Goal: Task Accomplishment & Management: Complete application form

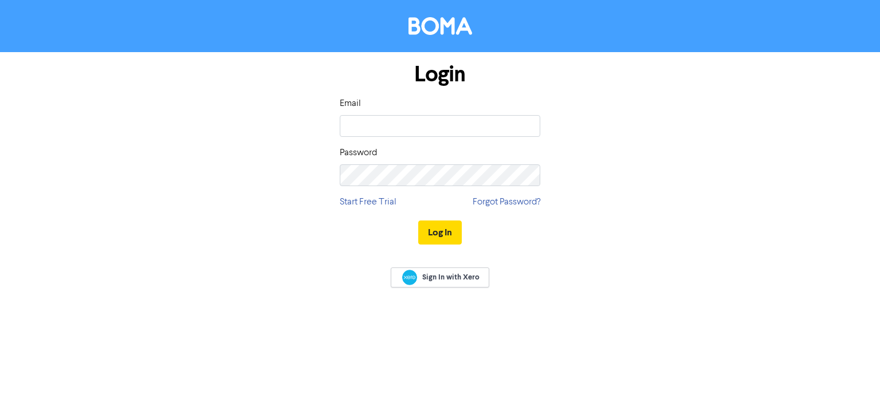
type input "[EMAIL_ADDRESS][DOMAIN_NAME]"
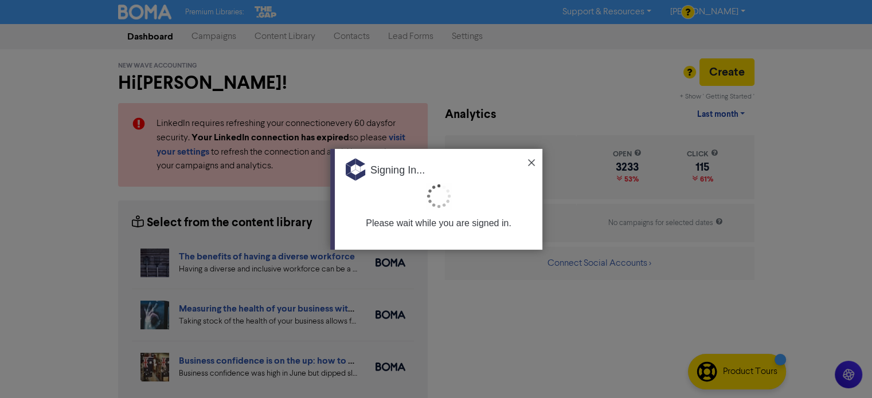
click at [531, 162] on img at bounding box center [531, 162] width 7 height 7
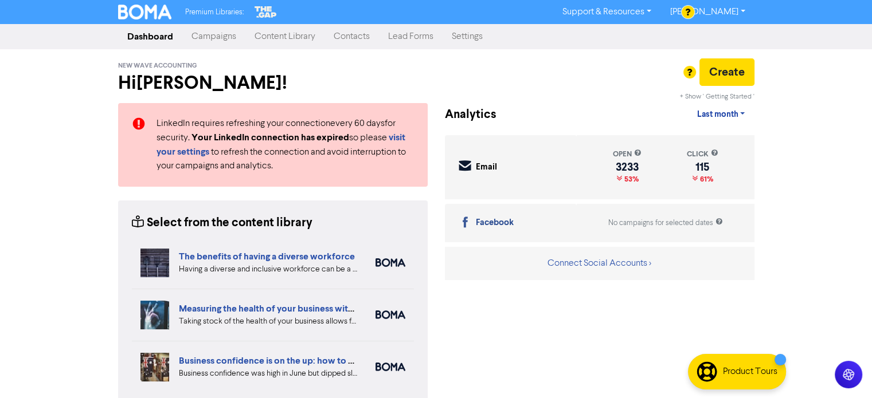
click at [364, 38] on link "Contacts" at bounding box center [351, 36] width 54 height 23
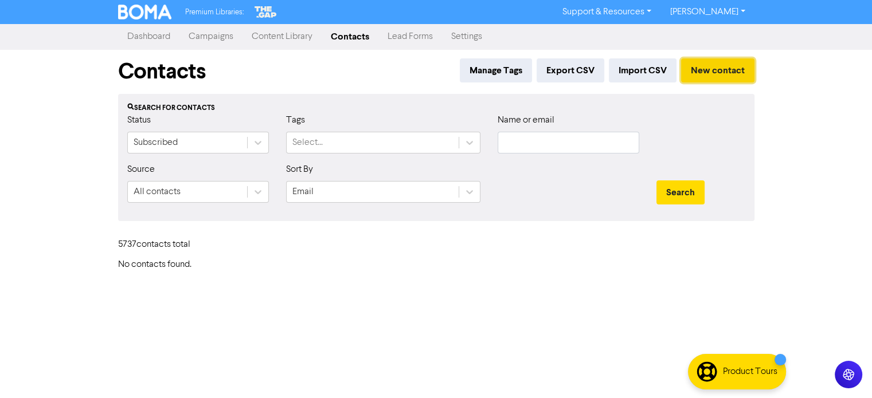
click at [713, 73] on button "New contact" at bounding box center [717, 70] width 73 height 24
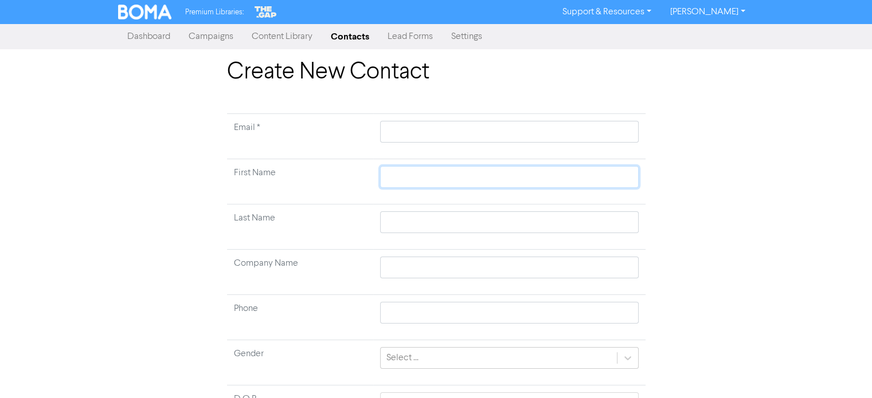
click at [410, 178] on input "text" at bounding box center [509, 177] width 258 height 22
click at [423, 130] on input "text" at bounding box center [509, 132] width 258 height 22
paste input "[PERSON_NAME] [PERSON_NAME]"
type input "[PERSON_NAME] [PERSON_NAME]"
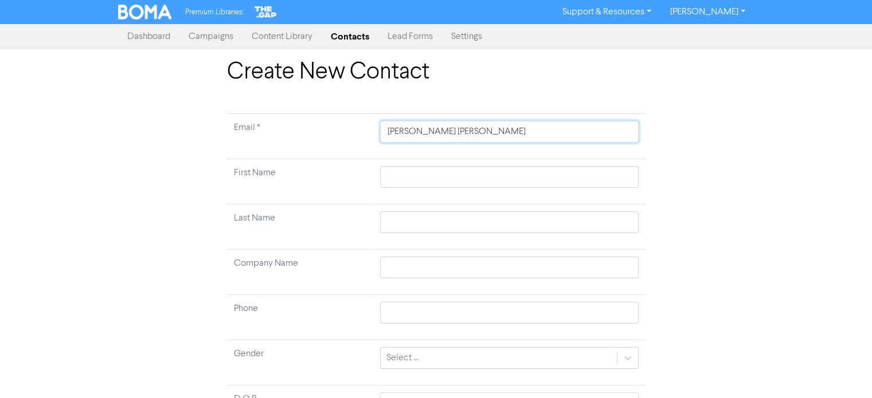
drag, startPoint x: 425, startPoint y: 131, endPoint x: 448, endPoint y: 138, distance: 23.6
click at [448, 138] on input "[PERSON_NAME] [PERSON_NAME]" at bounding box center [509, 132] width 258 height 22
type input "CharlotteWorrall"
drag, startPoint x: 426, startPoint y: 130, endPoint x: 468, endPoint y: 134, distance: 42.0
click at [468, 134] on input "CharlotteWorrall" at bounding box center [509, 132] width 258 height 22
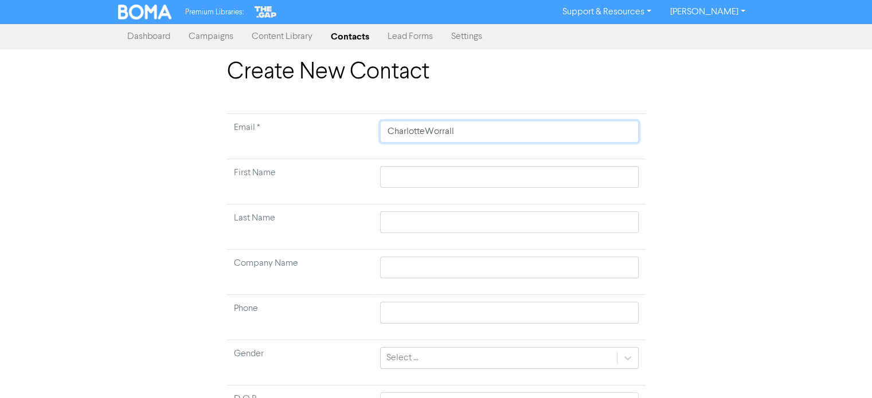
type input "CharlotteWorrall"
click at [399, 177] on td at bounding box center [509, 181] width 272 height 45
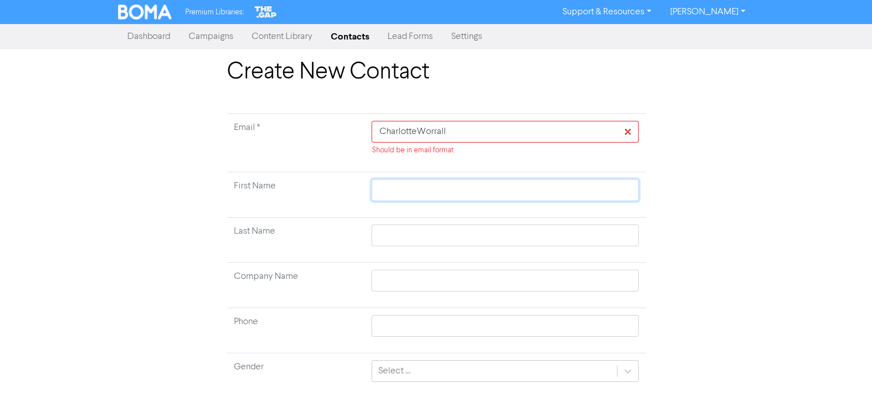
paste input "Worrall"
type input "Worrall"
drag, startPoint x: 453, startPoint y: 132, endPoint x: 355, endPoint y: 135, distance: 98.0
click at [355, 135] on tr "Email * CharlotteWorrall Should be in email format" at bounding box center [436, 143] width 418 height 58
click at [402, 196] on input "text" at bounding box center [504, 190] width 267 height 22
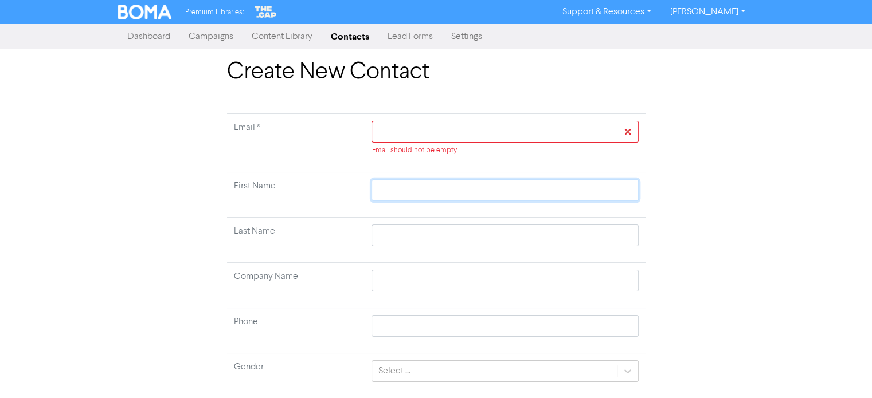
paste input "Worrall"
type input "Worrall"
type input "Worral"
type input "Worra"
type input "Worr"
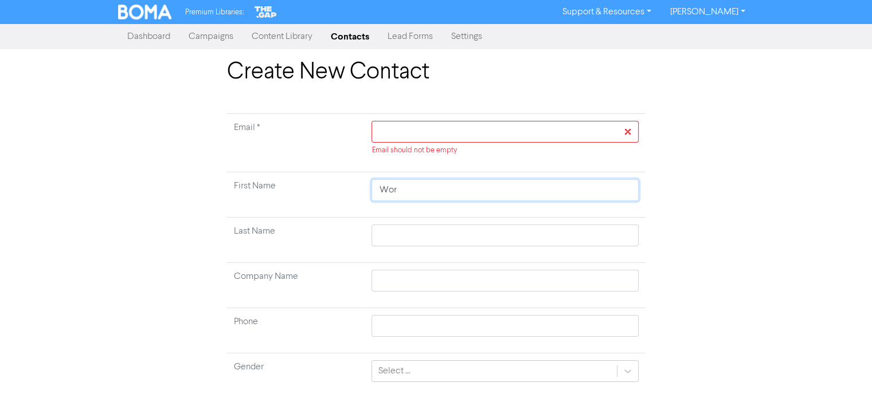
type input "Wo"
type input "W"
click at [401, 194] on input "text" at bounding box center [504, 190] width 267 height 22
paste input "[PERSON_NAME] [PERSON_NAME]"
type input "[PERSON_NAME] [PERSON_NAME]"
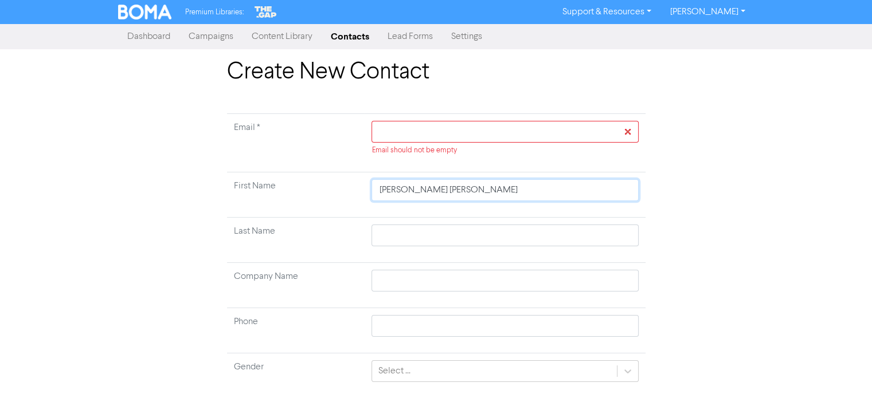
drag, startPoint x: 420, startPoint y: 192, endPoint x: 483, endPoint y: 201, distance: 63.7
click at [483, 201] on td "[PERSON_NAME] [PERSON_NAME]" at bounding box center [505, 195] width 280 height 45
type input "[PERSON_NAME] [PERSON_NAME]"
click at [412, 236] on input "text" at bounding box center [504, 236] width 267 height 22
paste input "[PERSON_NAME]"
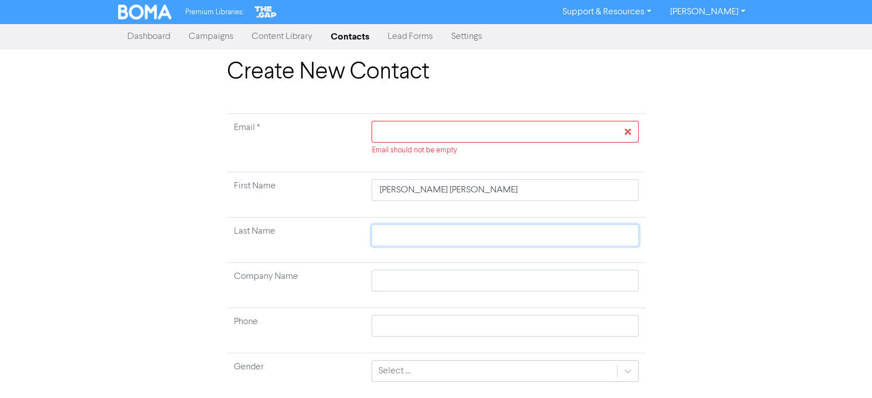
type input "[PERSON_NAME]"
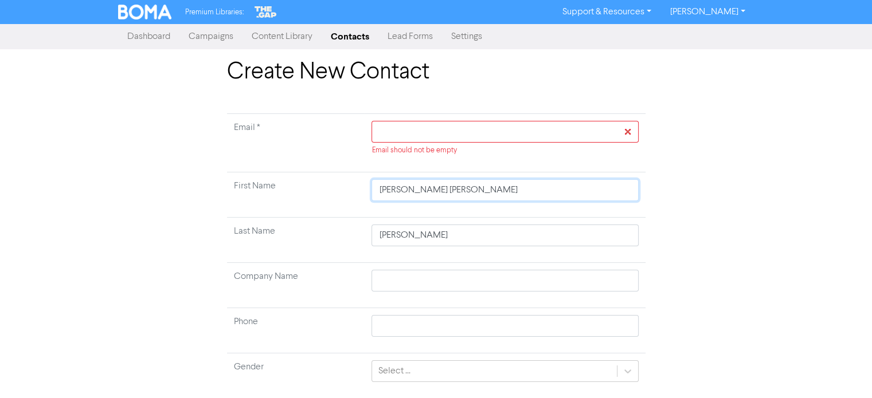
drag, startPoint x: 422, startPoint y: 190, endPoint x: 470, endPoint y: 194, distance: 48.4
click at [470, 194] on input "[PERSON_NAME] [PERSON_NAME]" at bounding box center [504, 190] width 267 height 22
type input "[PERSON_NAME]"
type input "Charlotte"
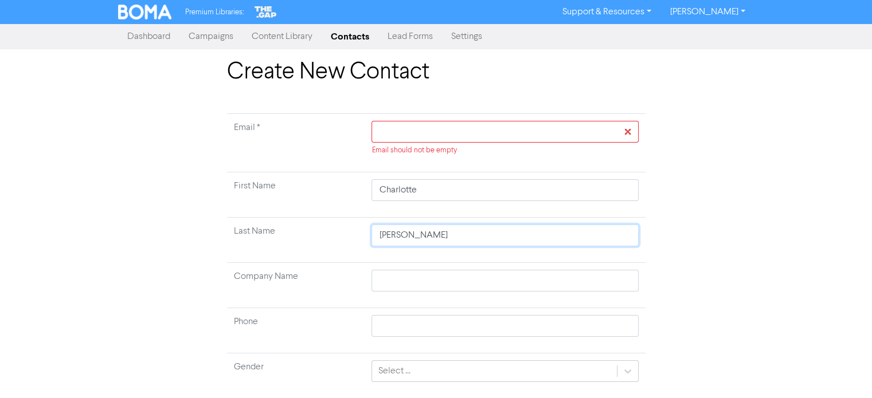
click at [441, 241] on input "[PERSON_NAME]" at bounding box center [504, 236] width 267 height 22
drag, startPoint x: 399, startPoint y: 237, endPoint x: 355, endPoint y: 240, distance: 44.3
click at [355, 240] on tr "Last Name [PERSON_NAME]" at bounding box center [436, 240] width 418 height 45
type input "Worrall"
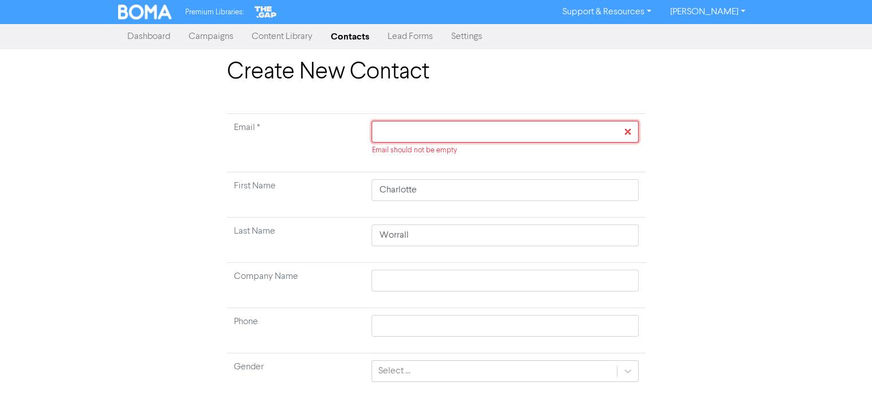
click at [452, 129] on input "text" at bounding box center [504, 132] width 267 height 22
paste input "[EMAIL_ADDRESS][DOMAIN_NAME]"
type input "[EMAIL_ADDRESS][DOMAIN_NAME]"
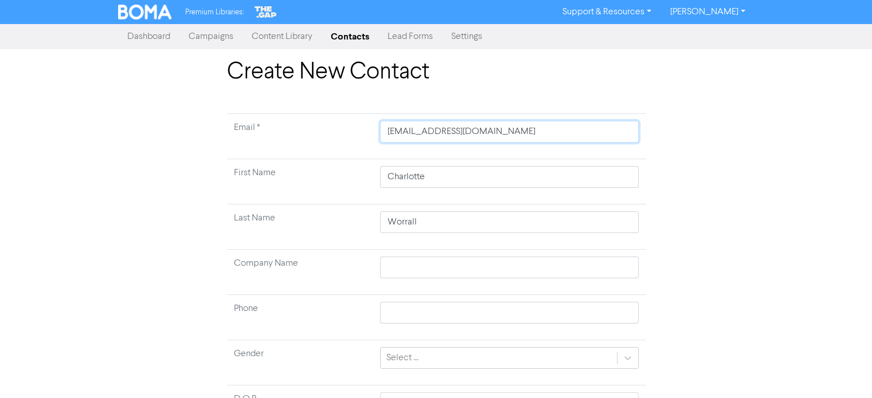
type input "[EMAIL_ADDRESS][DOMAIN_NAME]"
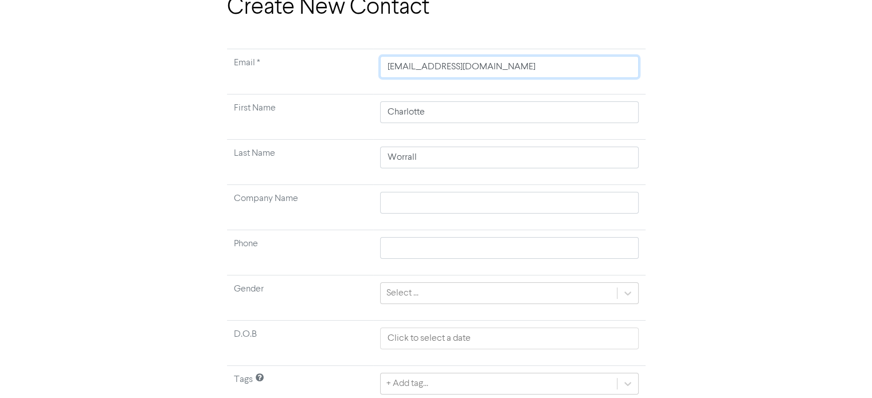
scroll to position [109, 0]
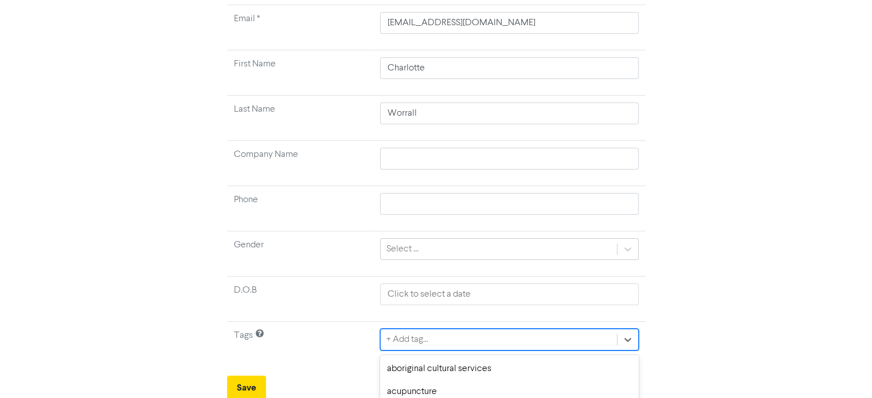
click at [457, 342] on div "option aged care focused, 5 of 287. 287 results available. Use Up and Down to c…" at bounding box center [509, 340] width 258 height 22
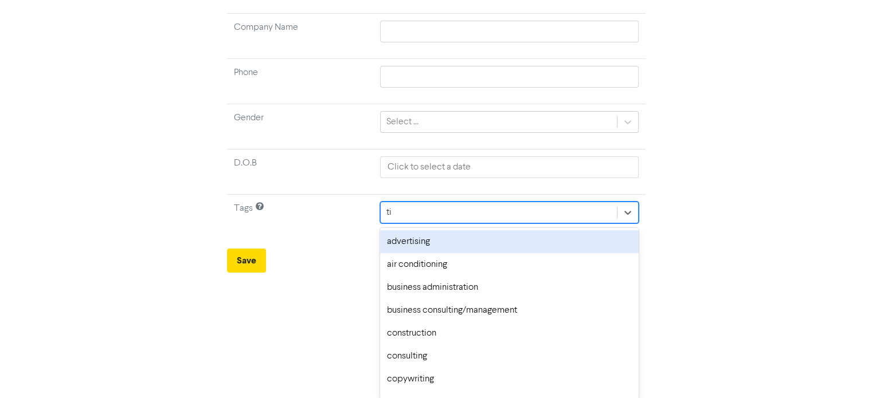
type input "tia"
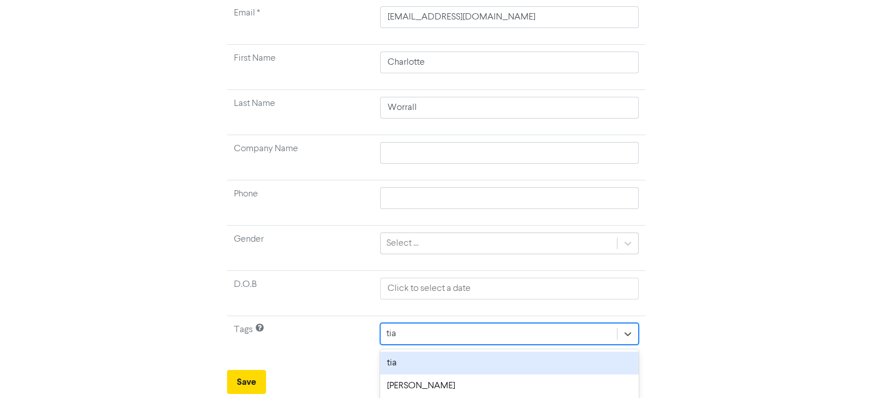
click at [400, 363] on div "tia" at bounding box center [509, 363] width 258 height 23
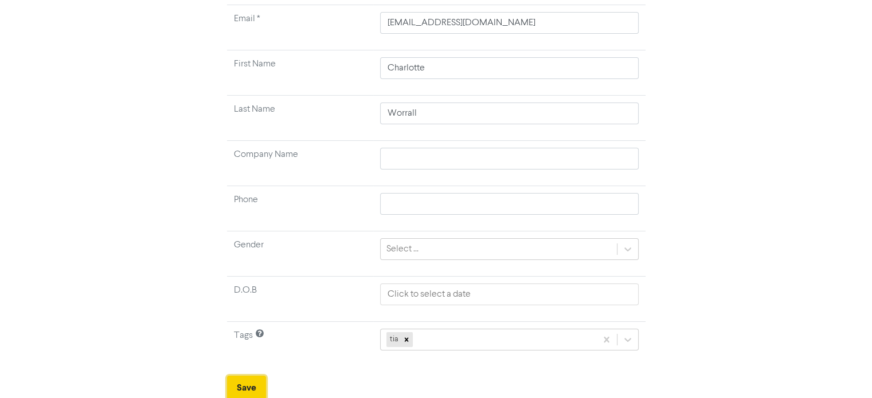
click at [242, 381] on button "Save" at bounding box center [246, 388] width 39 height 24
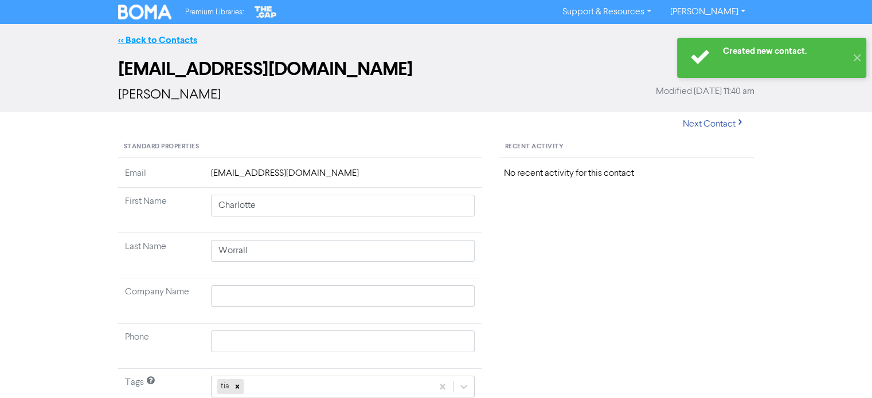
click at [171, 34] on link "<< Back to Contacts" at bounding box center [157, 39] width 79 height 11
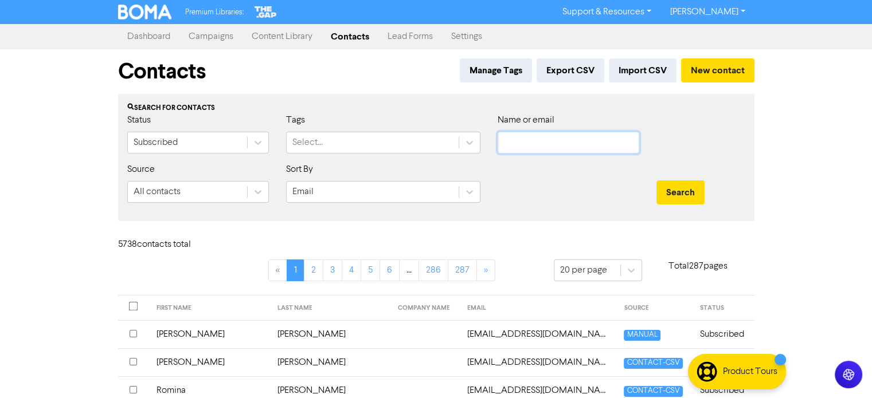
click at [528, 140] on input "text" at bounding box center [568, 143] width 142 height 22
paste input "[EMAIL_ADDRESS][DOMAIN_NAME]"
type input "[EMAIL_ADDRESS][DOMAIN_NAME]"
click at [682, 191] on button "Search" at bounding box center [680, 193] width 48 height 24
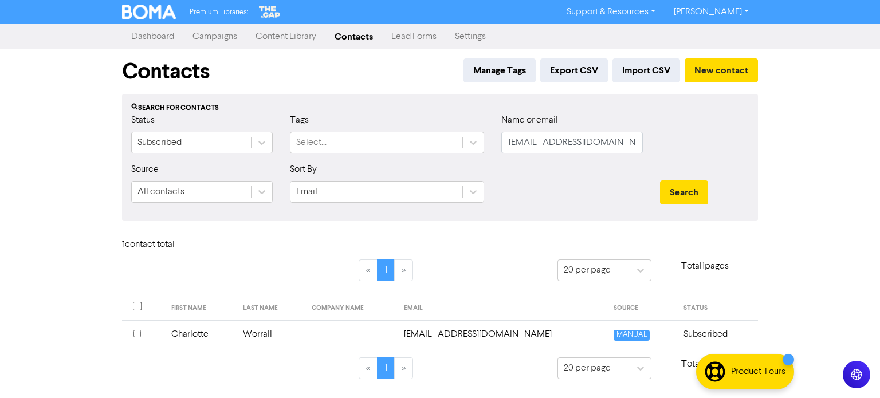
click at [266, 330] on td "Worrall" at bounding box center [270, 334] width 68 height 28
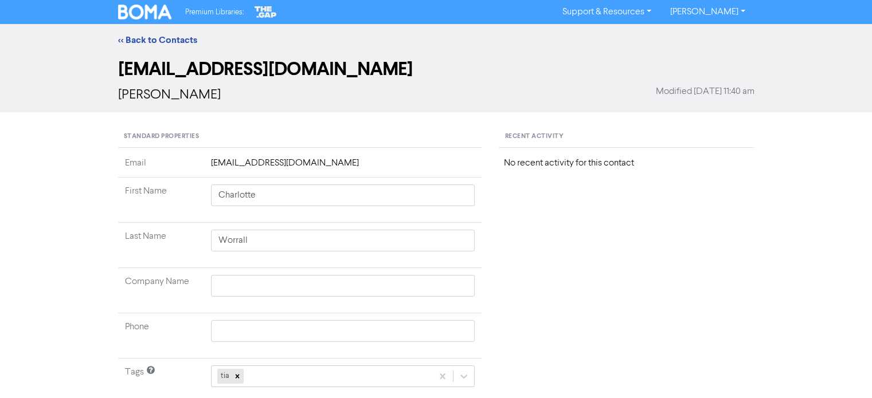
click at [183, 38] on link "<< Back to Contacts" at bounding box center [157, 39] width 79 height 11
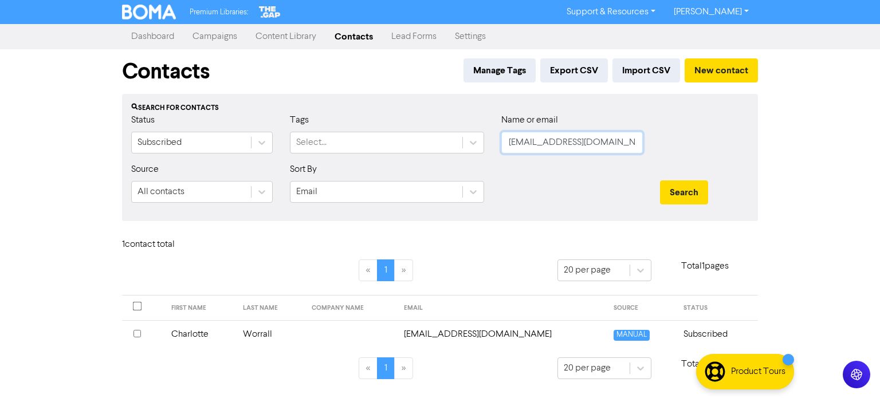
drag, startPoint x: 635, startPoint y: 144, endPoint x: 575, endPoint y: 169, distance: 65.0
click at [397, 151] on div "Status Subscribed Tags Select... Name or email [EMAIL_ADDRESS][DOMAIN_NAME]" at bounding box center [440, 137] width 635 height 49
paste input "[DOMAIN_NAME][EMAIL_ADDRESS][DOMAIN_NAME]"
type input "[DOMAIN_NAME][EMAIL_ADDRESS][DOMAIN_NAME]"
click at [695, 190] on button "Search" at bounding box center [684, 193] width 48 height 24
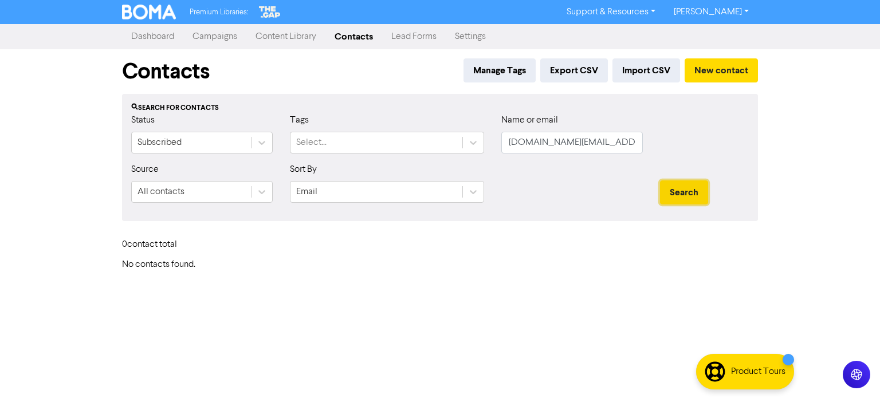
click at [676, 192] on button "Search" at bounding box center [684, 193] width 48 height 24
click at [510, 142] on input "[DOMAIN_NAME][EMAIL_ADDRESS][DOMAIN_NAME]" at bounding box center [572, 143] width 142 height 22
drag, startPoint x: 616, startPoint y: 144, endPoint x: 425, endPoint y: 158, distance: 191.3
click at [425, 158] on div "Status Subscribed Tags Select... Name or email [DOMAIN_NAME][EMAIL_ADDRESS][DOM…" at bounding box center [440, 137] width 635 height 49
paste input "[DOMAIN_NAME][EMAIL_ADDRESS][DOMAIN_NAME]"
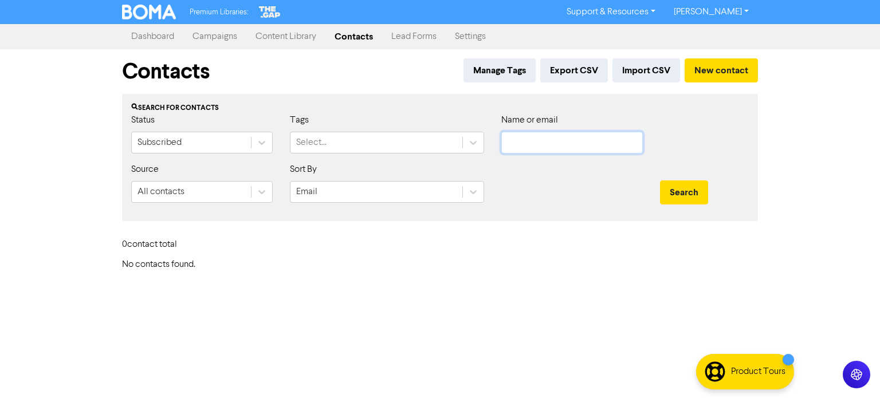
type input "[DOMAIN_NAME][EMAIL_ADDRESS][DOMAIN_NAME]"
click at [670, 185] on button "Search" at bounding box center [684, 193] width 48 height 24
click at [669, 192] on button "Search" at bounding box center [684, 193] width 48 height 24
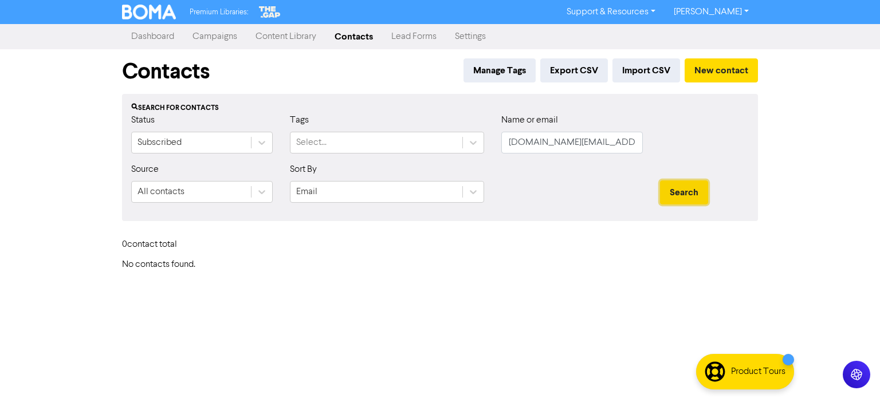
click at [669, 192] on button "Search" at bounding box center [684, 193] width 48 height 24
click at [711, 65] on button "New contact" at bounding box center [721, 70] width 73 height 24
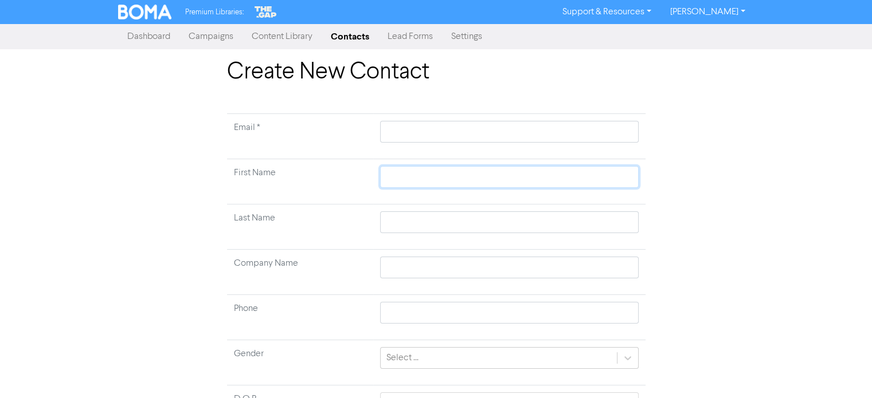
click at [402, 187] on input "text" at bounding box center [509, 177] width 258 height 22
paste input "[PERSON_NAME] [PERSON_NAME]"
type input "[PERSON_NAME] [PERSON_NAME]"
drag, startPoint x: 427, startPoint y: 181, endPoint x: 508, endPoint y: 178, distance: 81.4
click at [508, 178] on input "[PERSON_NAME] [PERSON_NAME]" at bounding box center [509, 177] width 258 height 22
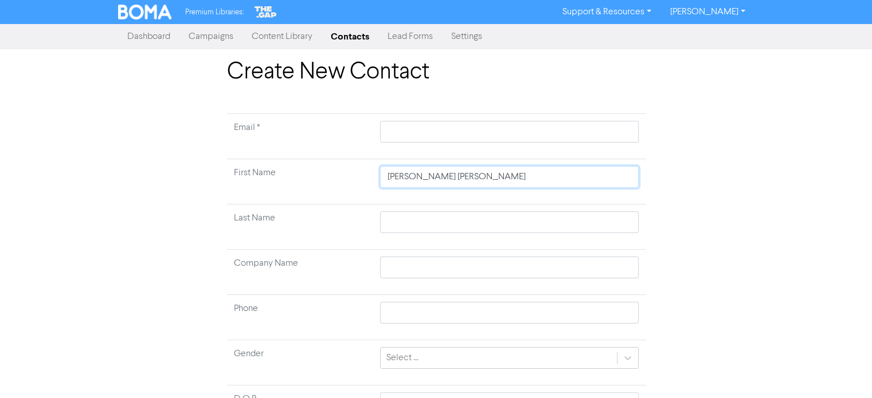
type input "[PERSON_NAME]"
click at [414, 229] on input "text" at bounding box center [509, 222] width 258 height 22
paste input "[PERSON_NAME]"
type input "[PERSON_NAME]"
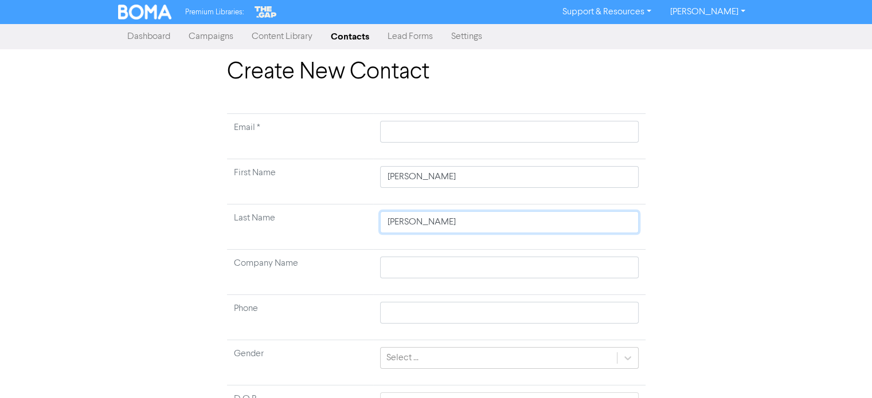
drag, startPoint x: 444, startPoint y: 221, endPoint x: 360, endPoint y: 226, distance: 83.8
click at [360, 226] on tr "Last Name [PERSON_NAME]" at bounding box center [436, 227] width 418 height 45
type input "[PERSON_NAME]"
click at [418, 265] on input "text" at bounding box center [509, 268] width 258 height 22
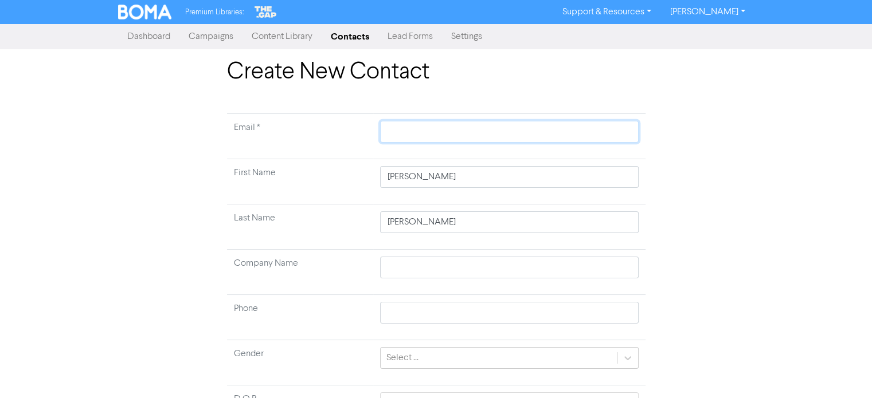
click at [420, 132] on input "text" at bounding box center [509, 132] width 258 height 22
paste input "[DOMAIN_NAME][EMAIL_ADDRESS][DOMAIN_NAME]"
type input "[DOMAIN_NAME][EMAIL_ADDRESS][DOMAIN_NAME]"
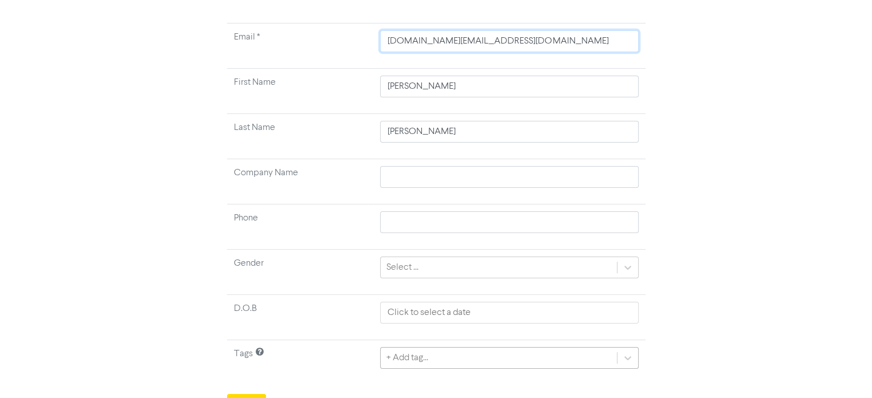
scroll to position [109, 0]
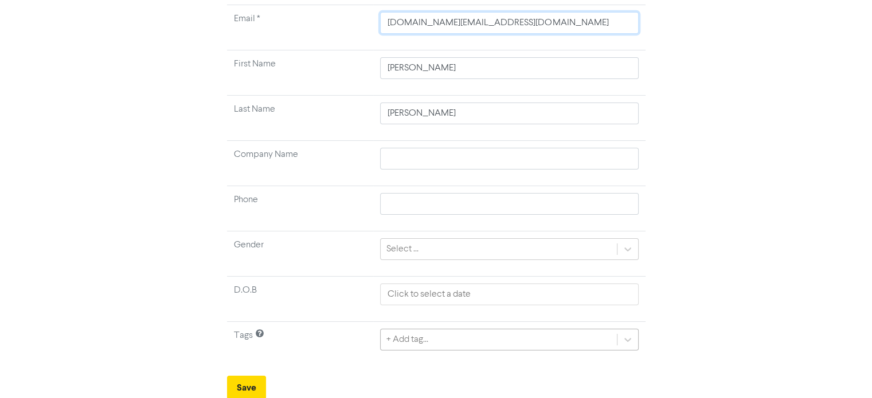
type input "[DOMAIN_NAME][EMAIL_ADDRESS][DOMAIN_NAME]"
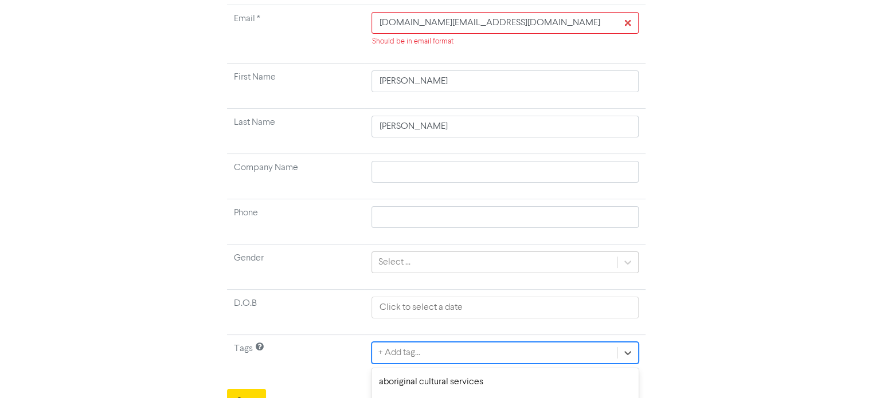
scroll to position [250, 0]
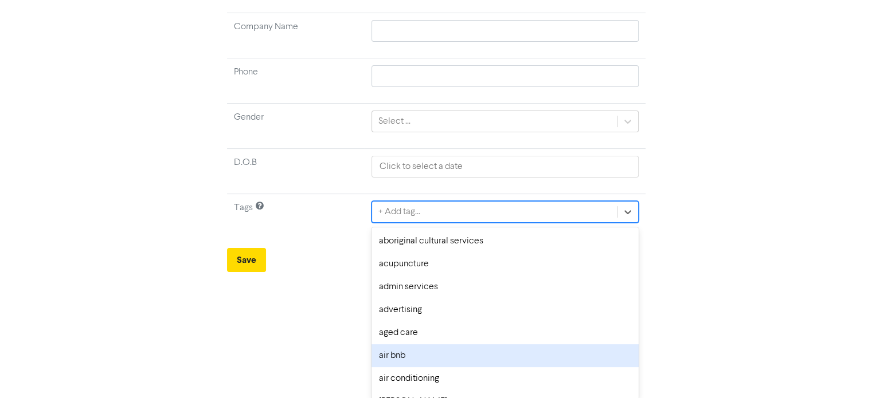
click at [397, 223] on div "option air bnb focused, 6 of 287. 287 results available. Use Up and Down to cho…" at bounding box center [504, 212] width 267 height 22
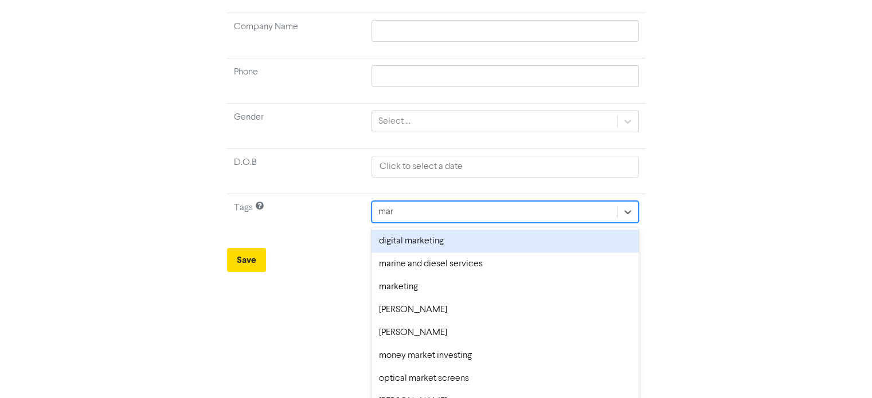
scroll to position [151, 0]
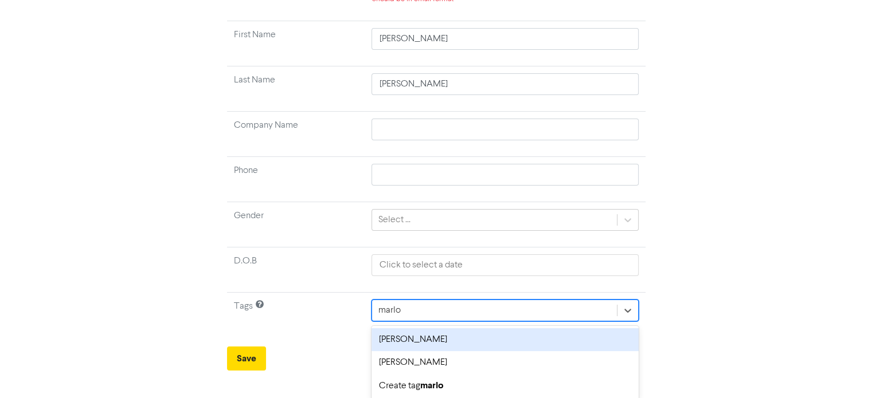
type input "[PERSON_NAME]"
click at [433, 344] on div "[PERSON_NAME]" at bounding box center [504, 339] width 267 height 23
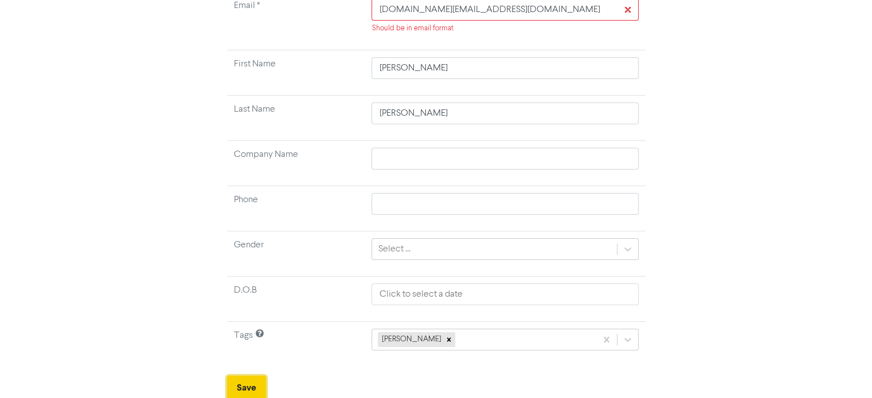
click at [251, 391] on button "Save" at bounding box center [246, 388] width 39 height 24
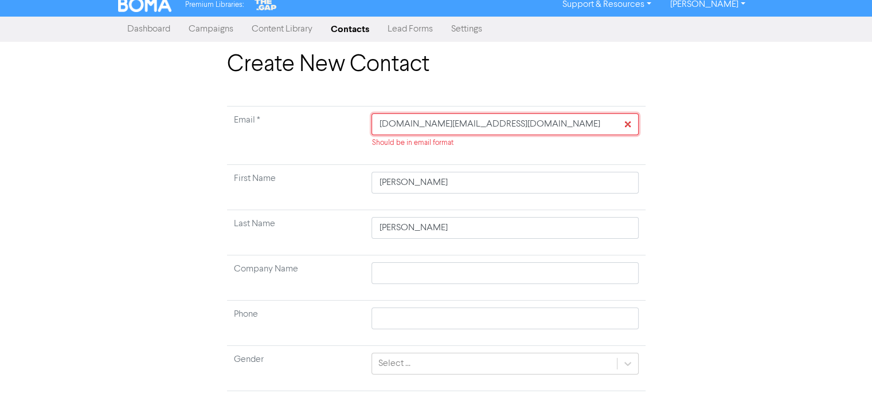
click at [378, 123] on input "[DOMAIN_NAME][EMAIL_ADDRESS][DOMAIN_NAME]" at bounding box center [504, 124] width 267 height 22
drag, startPoint x: 491, startPoint y: 128, endPoint x: 344, endPoint y: 135, distance: 146.9
click at [344, 135] on tr "Email * [DOMAIN_NAME][EMAIL_ADDRESS][DOMAIN_NAME] Should be in email format" at bounding box center [436, 136] width 418 height 58
paste input "[DOMAIN_NAME][EMAIL_ADDRESS][DOMAIN_NAME]"
type input "[DOMAIN_NAME][EMAIL_ADDRESS][DOMAIN_NAME]"
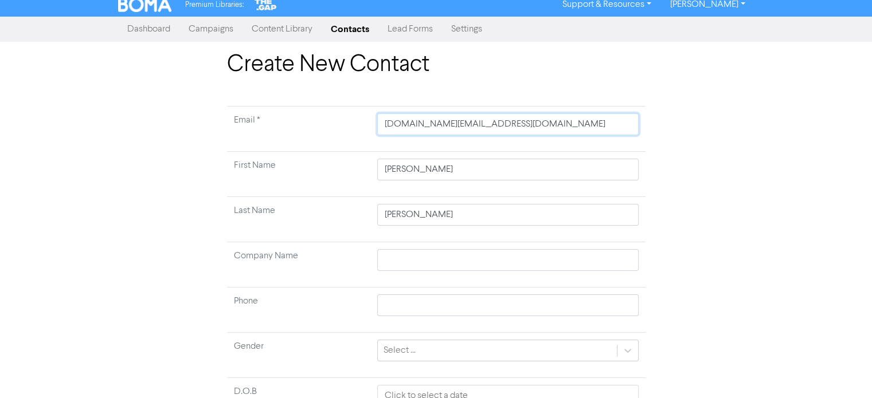
type input "[DOMAIN_NAME][EMAIL_ADDRESS][DOMAIN_NAME]"
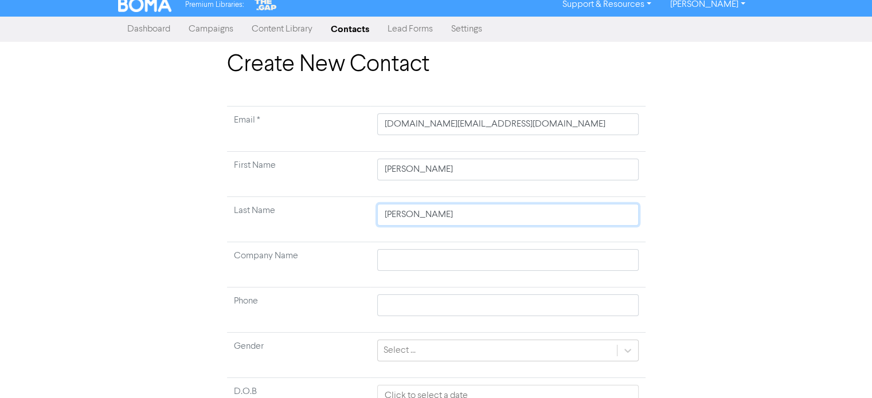
click at [485, 204] on input "[PERSON_NAME]" at bounding box center [507, 215] width 261 height 22
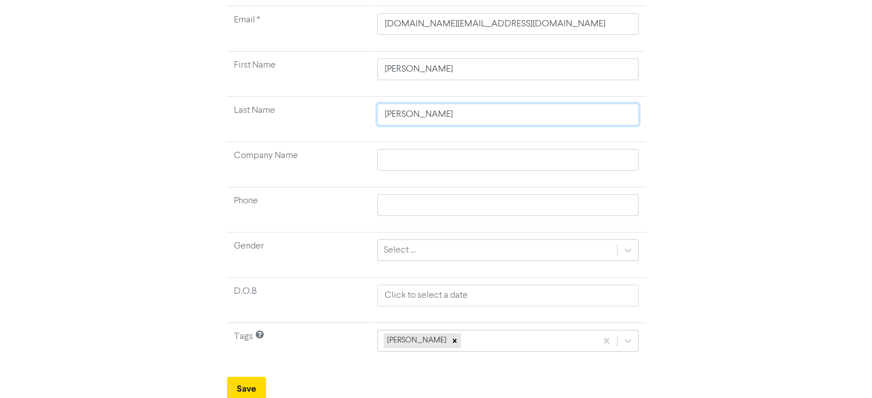
scroll to position [109, 0]
click at [247, 389] on button "Save" at bounding box center [246, 388] width 39 height 24
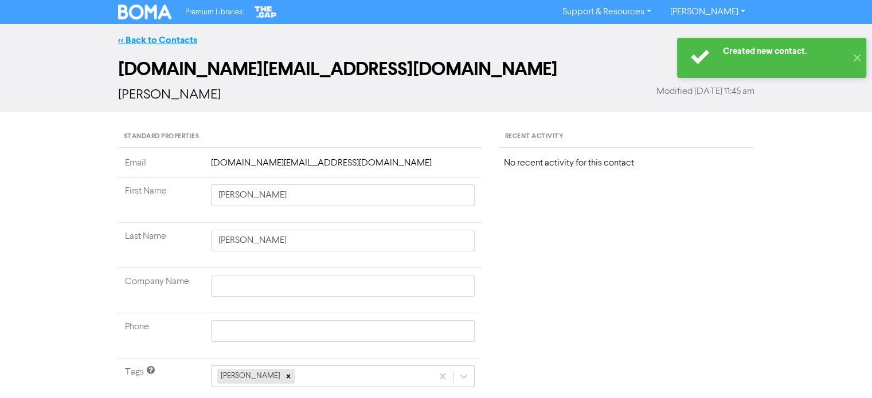
click at [179, 39] on link "<< Back to Contacts" at bounding box center [157, 39] width 79 height 11
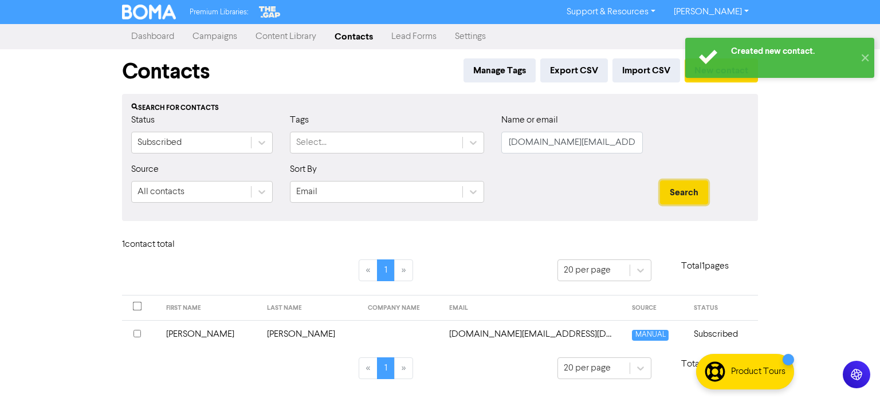
click at [677, 189] on button "Search" at bounding box center [684, 193] width 48 height 24
click at [267, 338] on td "[PERSON_NAME]" at bounding box center [310, 334] width 101 height 28
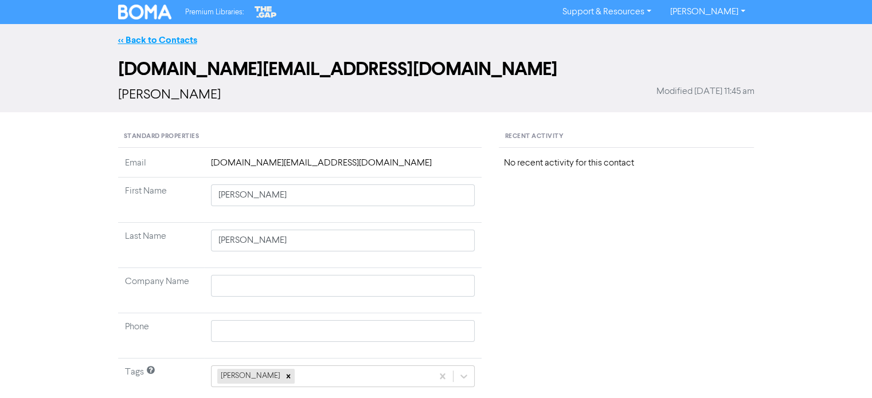
click at [170, 36] on link "<< Back to Contacts" at bounding box center [157, 39] width 79 height 11
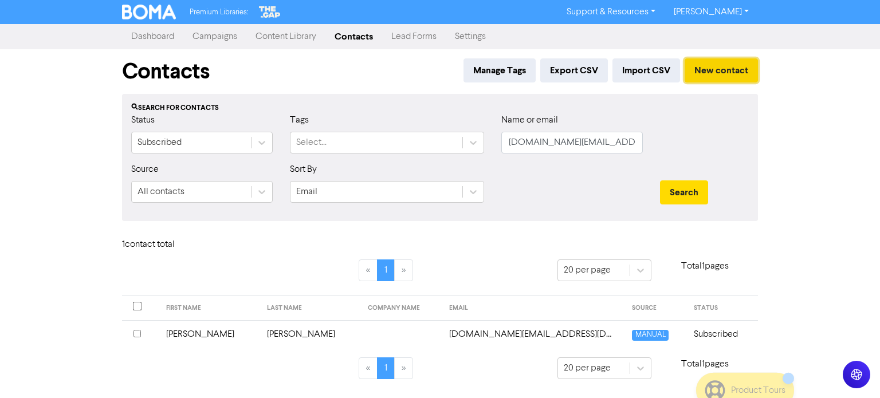
click at [718, 68] on button "New contact" at bounding box center [721, 70] width 73 height 24
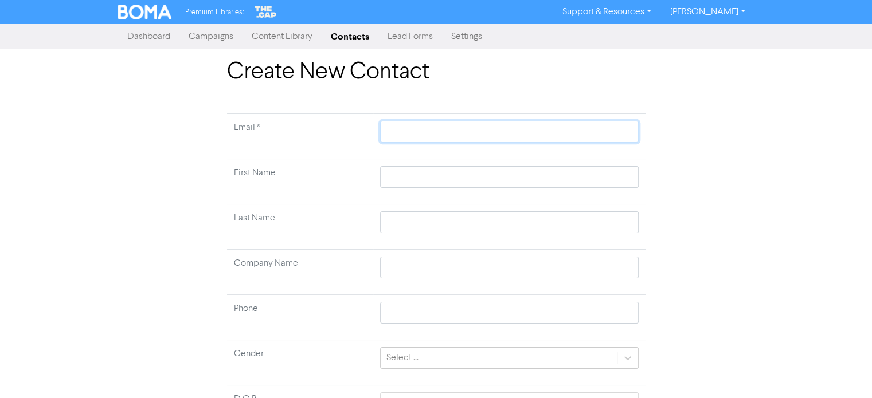
click at [413, 136] on input "text" at bounding box center [509, 132] width 258 height 22
paste input "[EMAIL_ADDRESS][DOMAIN_NAME]"
click at [420, 217] on input "text" at bounding box center [509, 222] width 258 height 22
click at [401, 177] on input "text" at bounding box center [509, 177] width 258 height 22
paste input "Teddy"
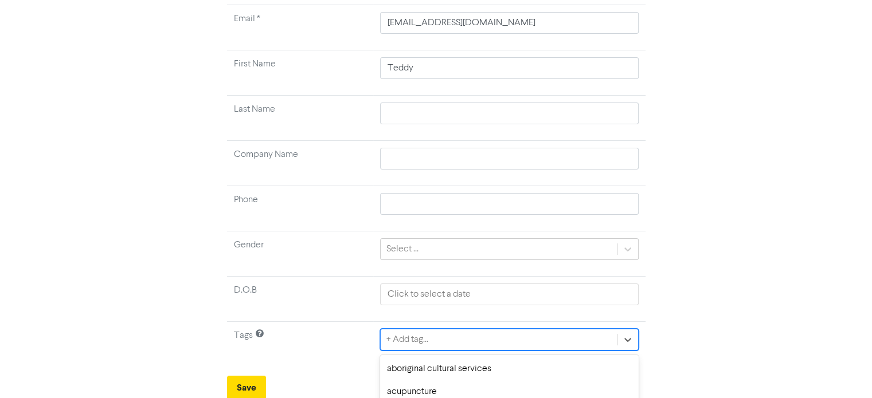
scroll to position [236, 0]
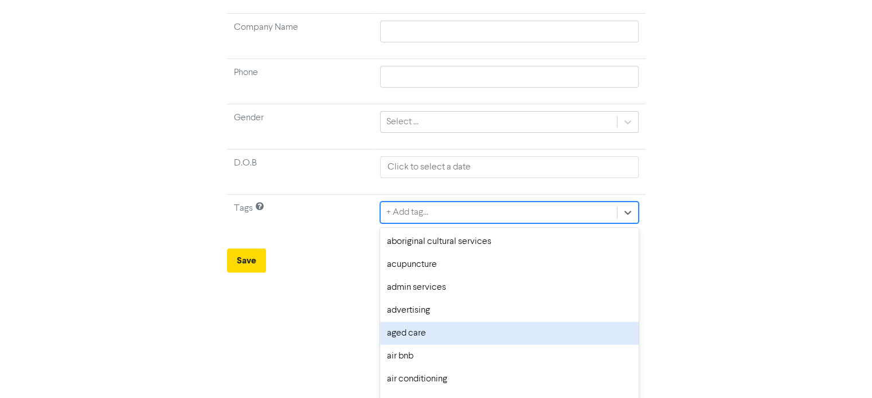
click at [506, 224] on div "option aged care focused, 5 of 287. 287 results available. Use Up and Down to c…" at bounding box center [509, 213] width 258 height 22
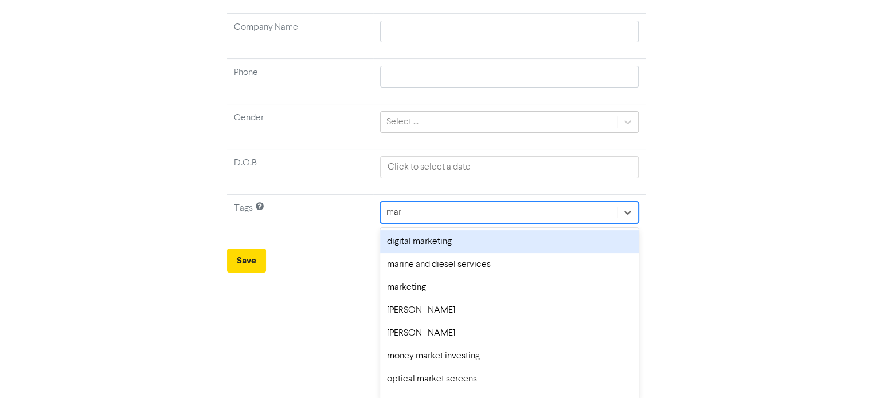
scroll to position [138, 0]
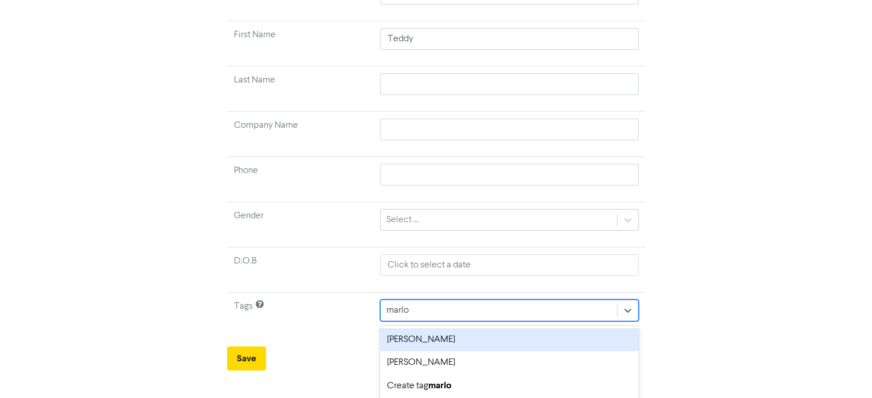
click at [465, 341] on div "[PERSON_NAME]" at bounding box center [509, 339] width 258 height 23
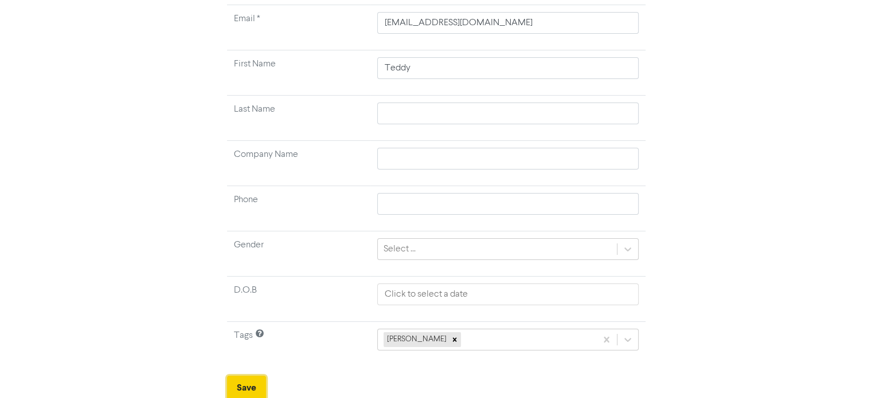
click at [241, 386] on button "Save" at bounding box center [246, 388] width 39 height 24
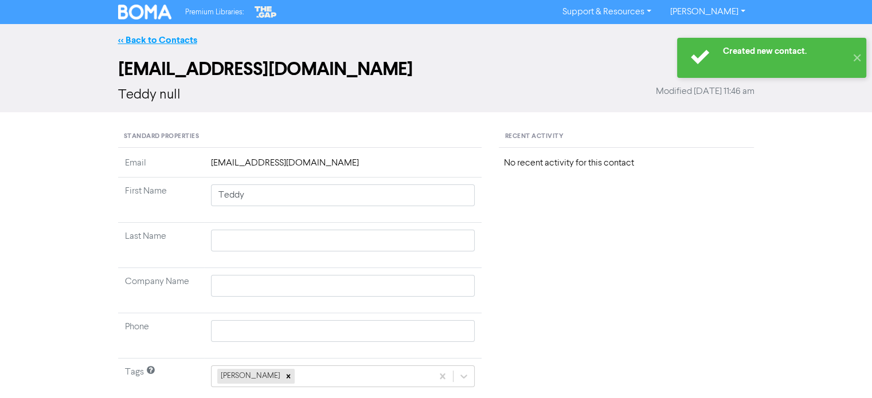
click at [172, 40] on link "<< Back to Contacts" at bounding box center [157, 39] width 79 height 11
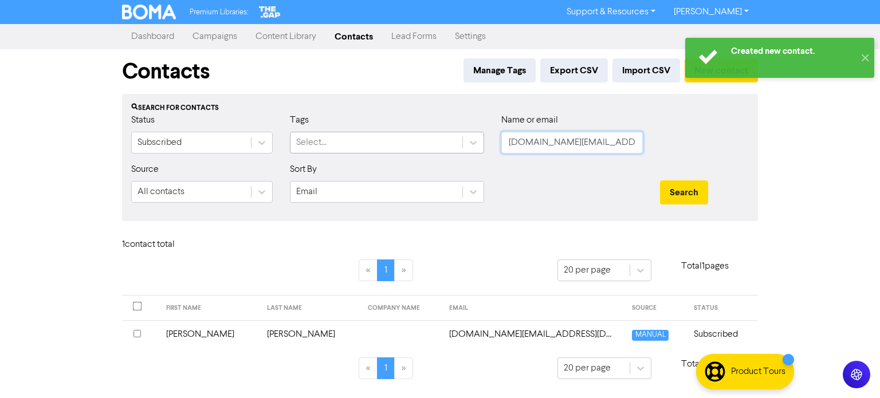
drag, startPoint x: 615, startPoint y: 143, endPoint x: 399, endPoint y: 152, distance: 216.3
click at [399, 153] on div "Status Subscribed Tags Select... Name or email [DOMAIN_NAME][EMAIL_ADDRESS][DOM…" at bounding box center [440, 137] width 635 height 49
paste input "Teddy"
click at [674, 183] on button "Search" at bounding box center [684, 193] width 48 height 24
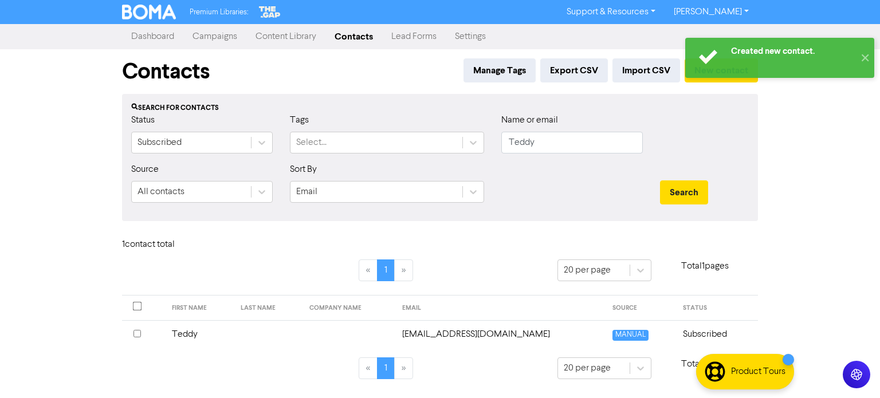
click at [193, 336] on td "Teddy" at bounding box center [199, 334] width 69 height 28
